Goal: Information Seeking & Learning: Learn about a topic

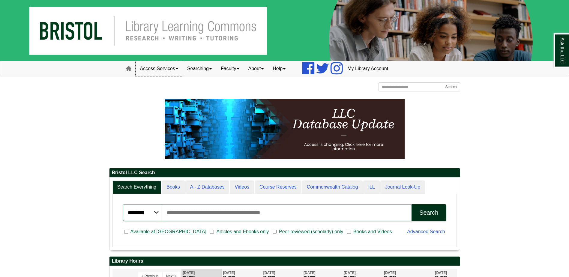
click at [159, 72] on link "Access Services" at bounding box center [159, 68] width 47 height 15
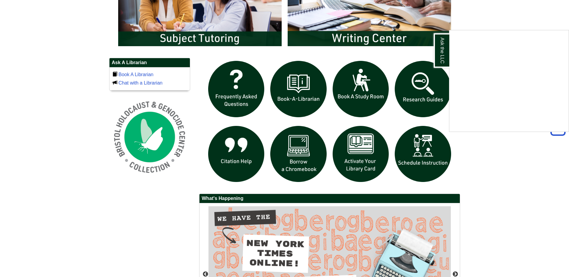
scroll to position [309, 0]
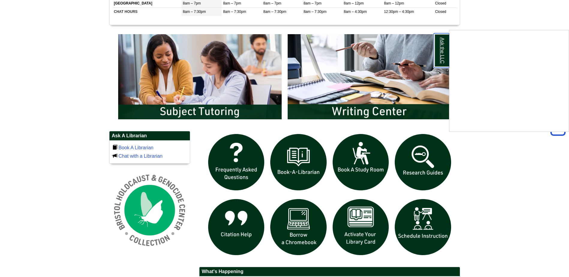
click at [443, 53] on link "Ask the LLC" at bounding box center [442, 50] width 16 height 34
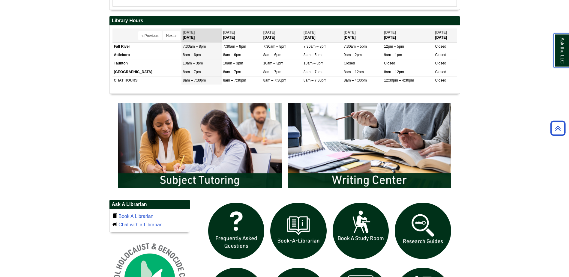
scroll to position [189, 0]
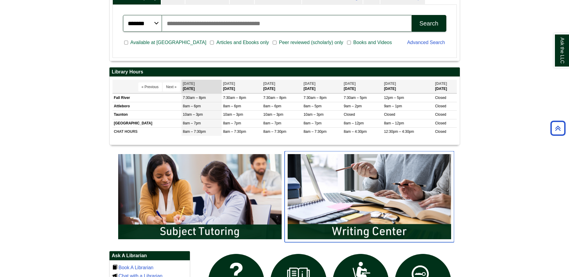
click at [403, 208] on img "slideshow" at bounding box center [369, 196] width 169 height 91
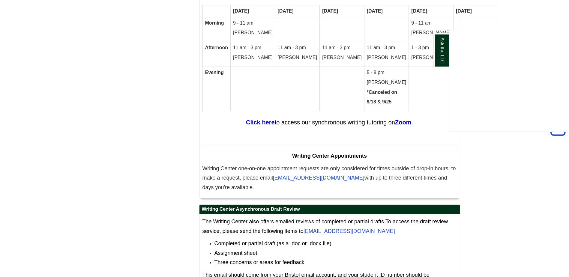
scroll to position [3322, 0]
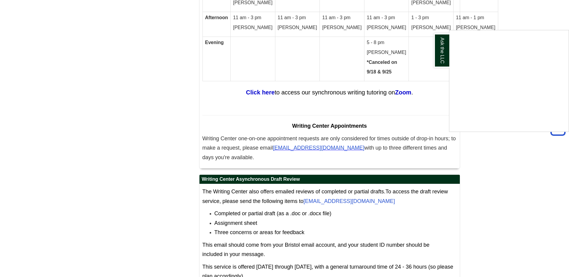
click at [463, 186] on div "Ask the LLC" at bounding box center [284, 138] width 569 height 277
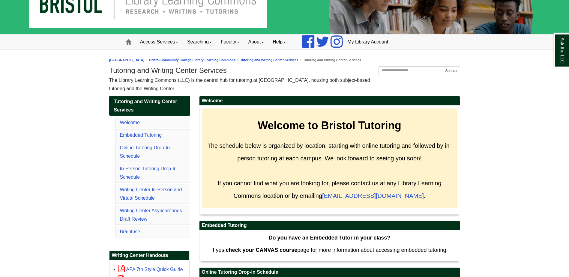
scroll to position [0, 0]
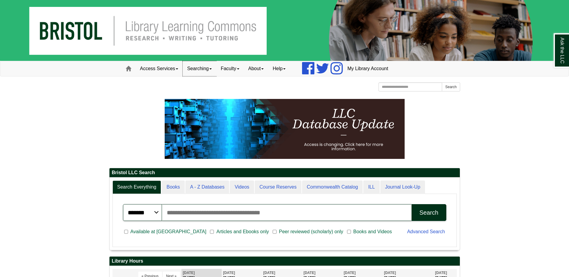
click at [206, 66] on link "Searching" at bounding box center [200, 68] width 34 height 15
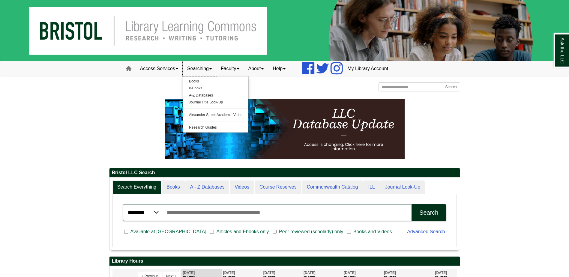
click at [206, 66] on link "Searching" at bounding box center [200, 68] width 34 height 15
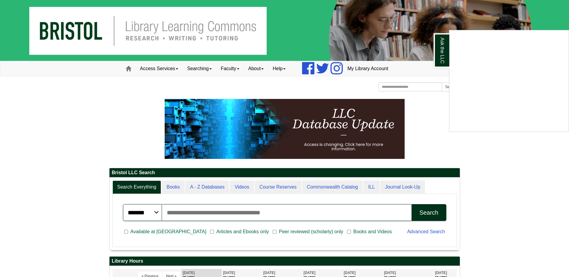
click at [209, 72] on div "Ask the LLC" at bounding box center [284, 138] width 569 height 277
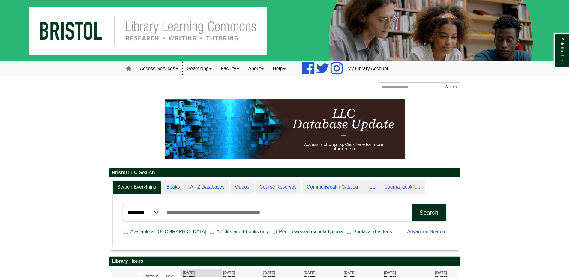
click at [209, 70] on link "Searching" at bounding box center [200, 68] width 34 height 15
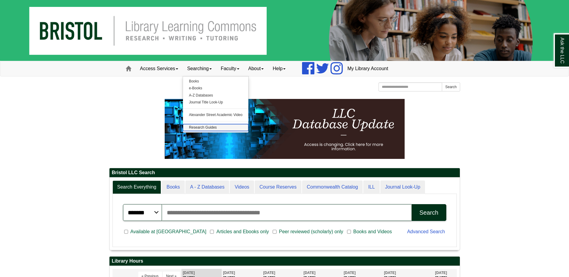
click at [208, 127] on link "Research Guides" at bounding box center [216, 127] width 66 height 7
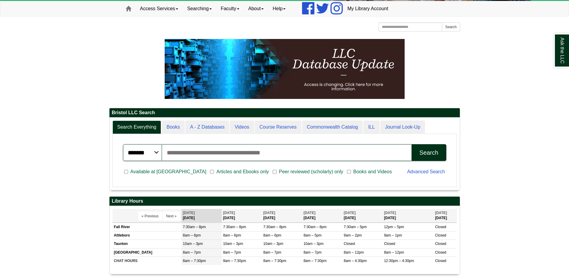
scroll to position [72, 350]
click at [210, 12] on link "Searching" at bounding box center [200, 8] width 34 height 15
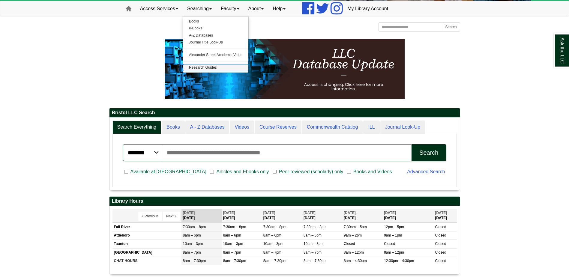
click at [205, 66] on link "Research Guides" at bounding box center [216, 67] width 66 height 7
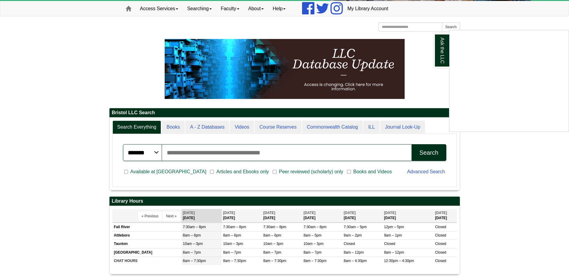
scroll to position [0, 0]
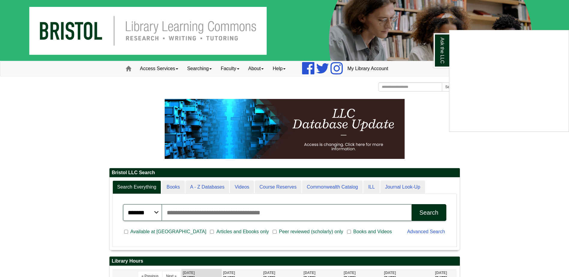
click at [279, 128] on div "Ask the LLC" at bounding box center [284, 138] width 569 height 277
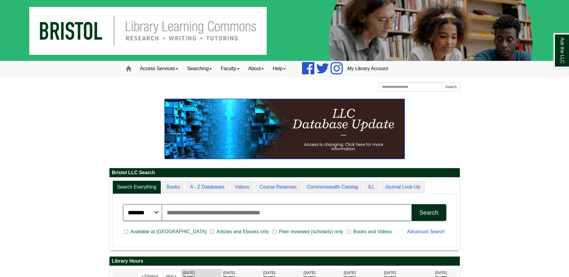
click at [279, 128] on img at bounding box center [285, 129] width 240 height 60
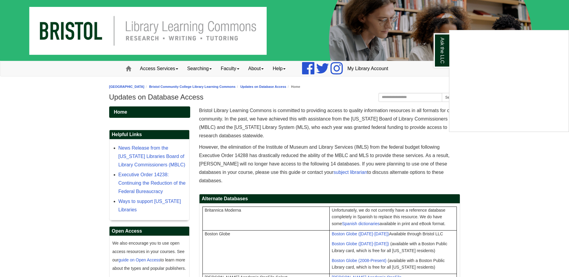
click at [197, 67] on div "Ask the LLC" at bounding box center [284, 138] width 569 height 277
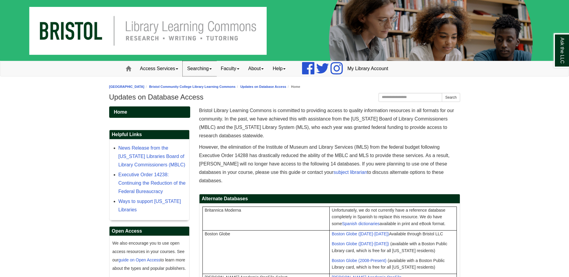
click at [197, 67] on link "Searching" at bounding box center [200, 68] width 34 height 15
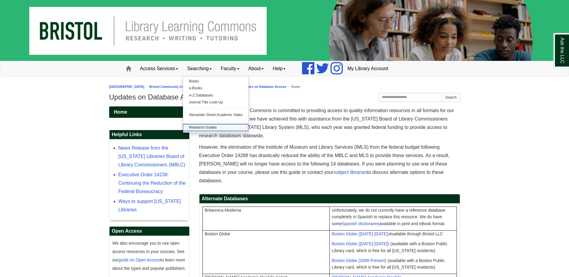
click at [195, 127] on link "Research Guides" at bounding box center [216, 127] width 66 height 7
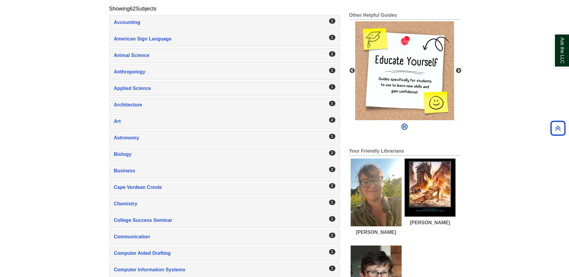
scroll to position [150, 0]
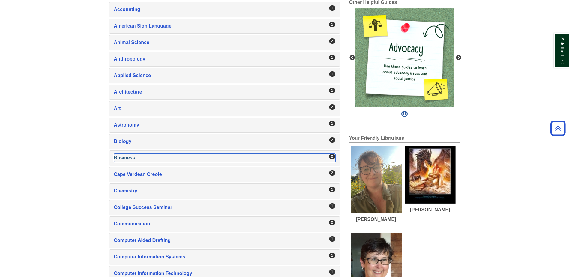
click at [257, 158] on div "Business , 2 guides" at bounding box center [224, 158] width 221 height 8
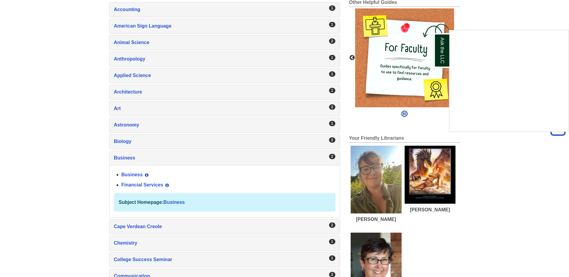
click at [128, 174] on div "Ask the LLC" at bounding box center [284, 138] width 569 height 277
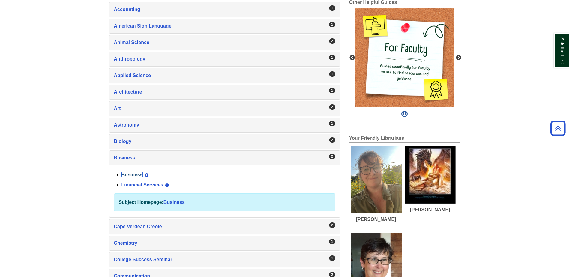
click at [130, 175] on link "Business" at bounding box center [131, 174] width 21 height 5
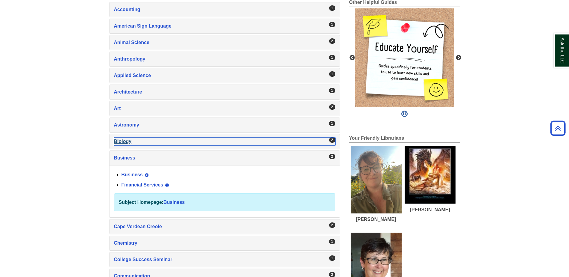
click at [133, 137] on div "Biology , 2 guides" at bounding box center [224, 141] width 221 height 8
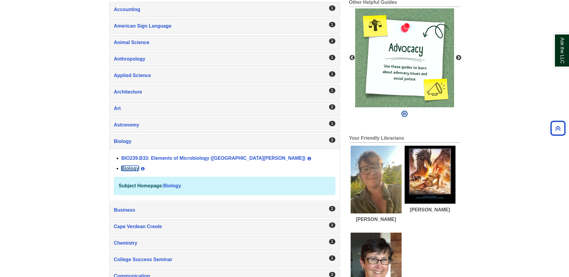
click at [129, 167] on link "Biology" at bounding box center [130, 168] width 18 height 5
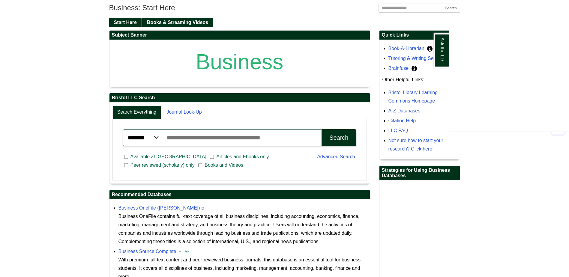
scroll to position [90, 0]
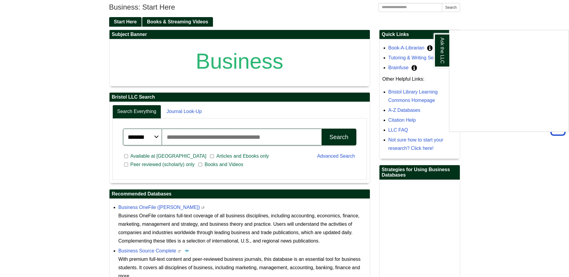
click at [133, 20] on div "Ask the LLC" at bounding box center [284, 138] width 569 height 277
click at [133, 20] on span "Start Here" at bounding box center [125, 21] width 23 height 5
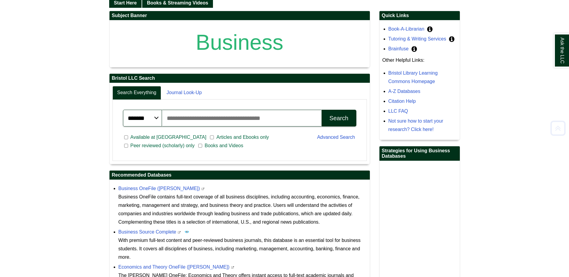
scroll to position [120, 0]
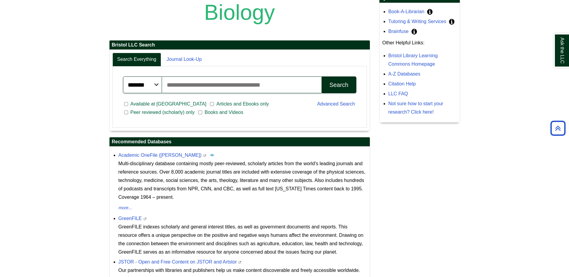
scroll to position [56, 0]
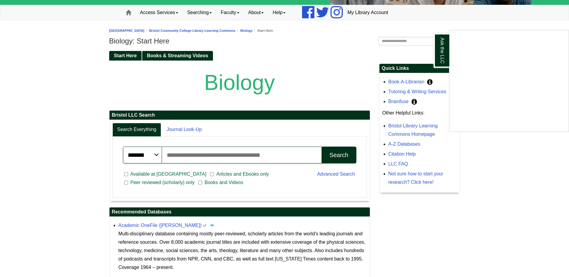
click at [422, 181] on div "Ask the LLC" at bounding box center [284, 138] width 569 height 277
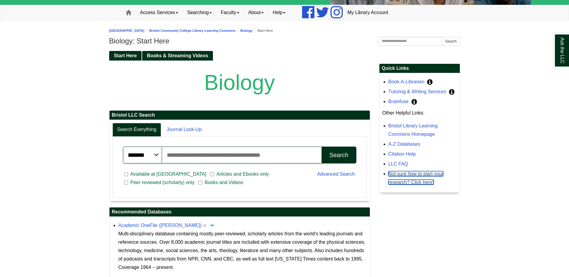
click at [422, 181] on link "Not sure how to start your research? Click here!" at bounding box center [415, 177] width 55 height 13
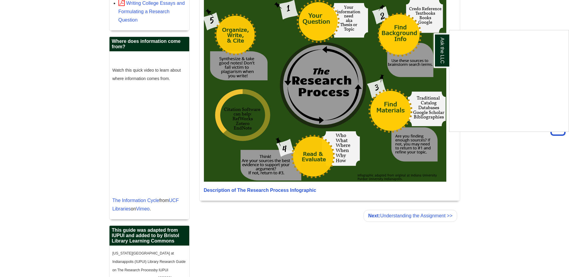
scroll to position [416, 0]
click at [397, 213] on div "Ask the LLC" at bounding box center [284, 138] width 569 height 277
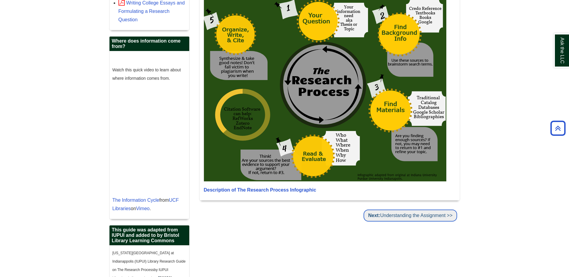
click at [397, 213] on link "Next: Understanding the Assignment >>" at bounding box center [410, 216] width 93 height 12
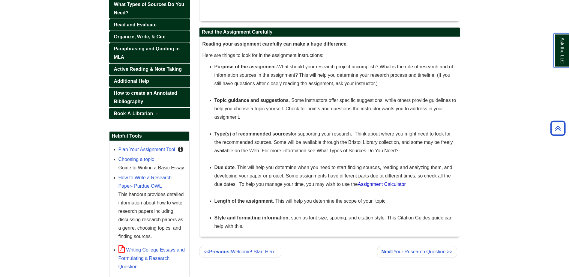
scroll to position [210, 0]
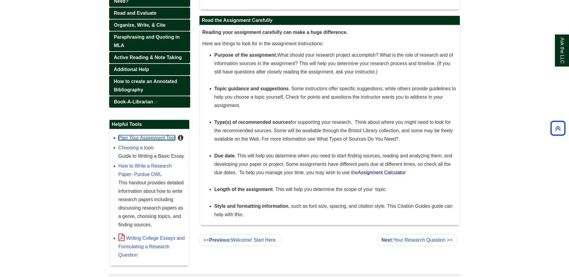
click at [137, 137] on link "Plan Your Assignment Tool" at bounding box center [146, 137] width 57 height 5
